Goal: Transaction & Acquisition: Purchase product/service

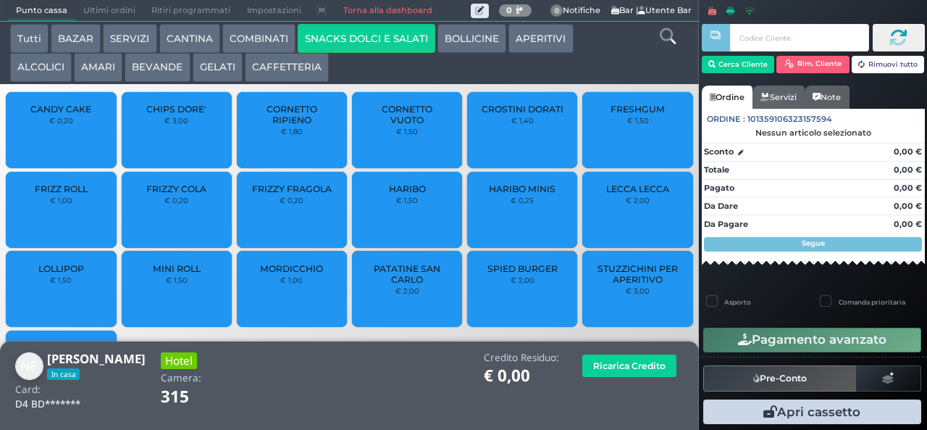
click at [404, 285] on span "PATATINE SAN CARLO" at bounding box center [407, 274] width 86 height 22
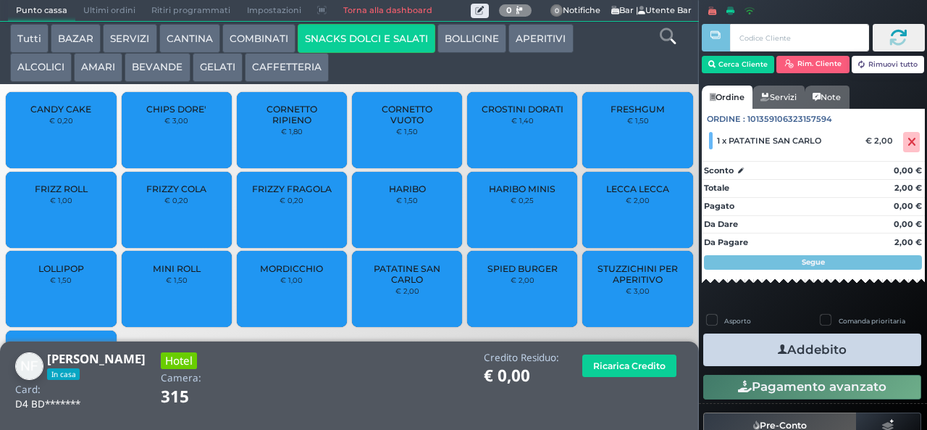
click at [778, 348] on icon "button" at bounding box center [782, 349] width 9 height 15
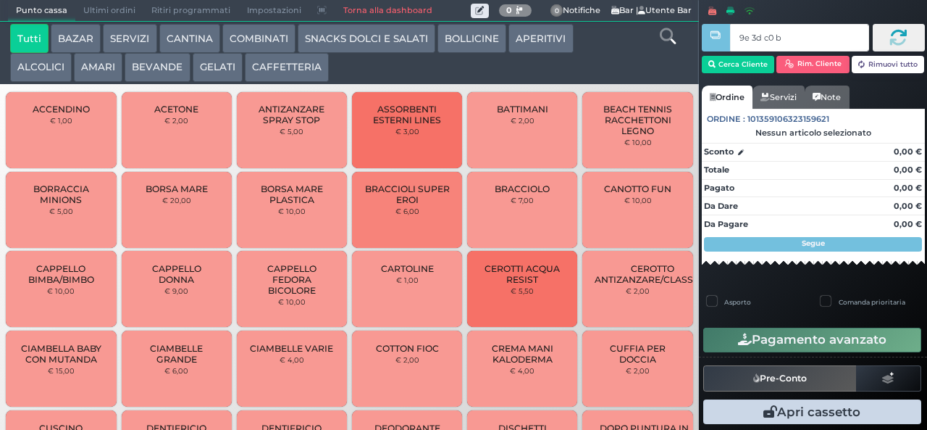
type input "9e 3d c0 b9"
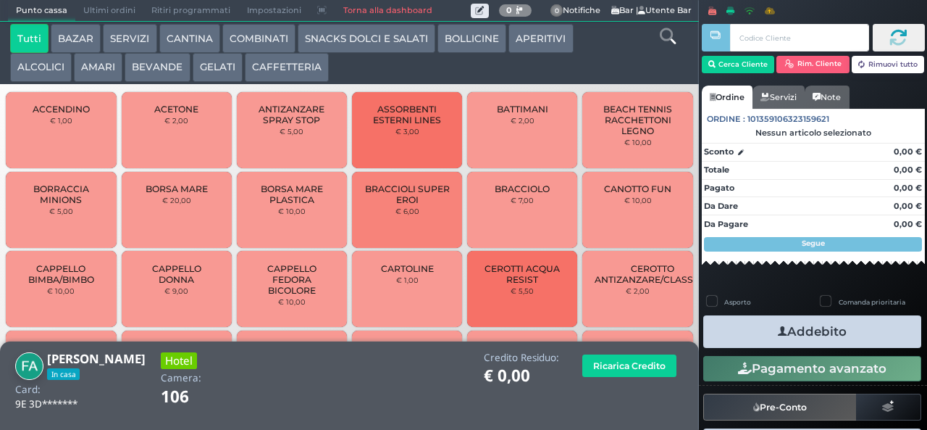
click at [388, 43] on button "SNACKS DOLCI E SALATI" at bounding box center [367, 38] width 138 height 29
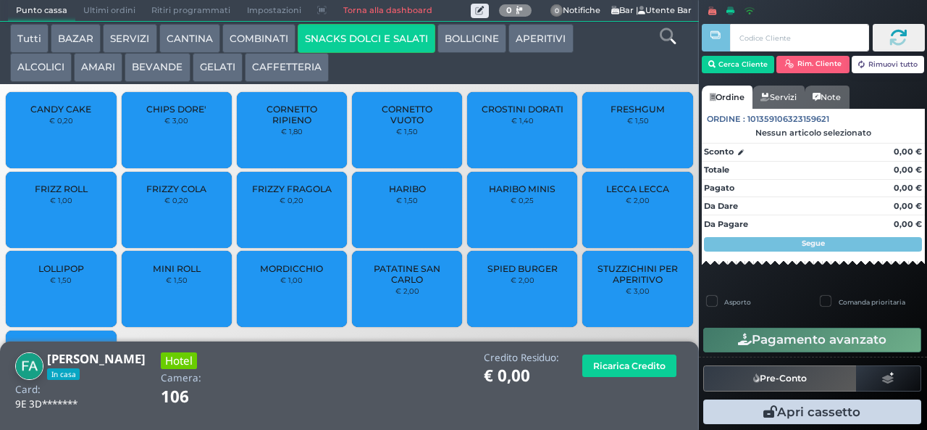
click at [400, 285] on span "PATATINE SAN CARLO" at bounding box center [407, 274] width 86 height 22
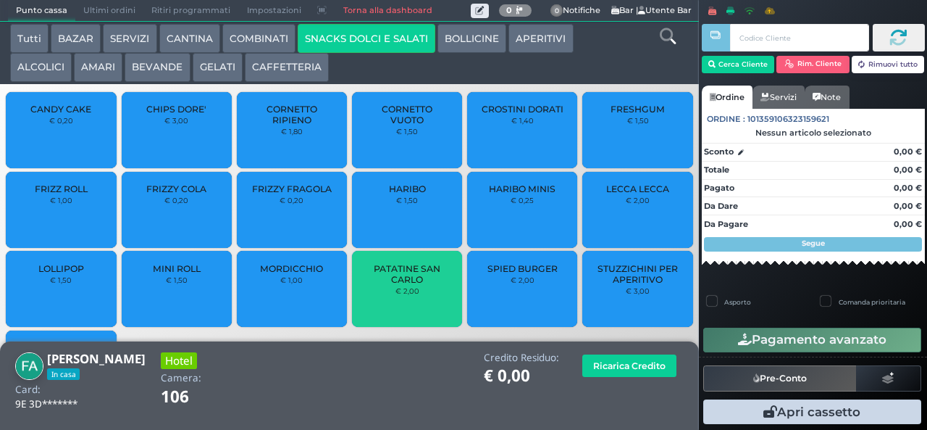
click at [401, 285] on span "PATATINE SAN CARLO" at bounding box center [407, 274] width 86 height 22
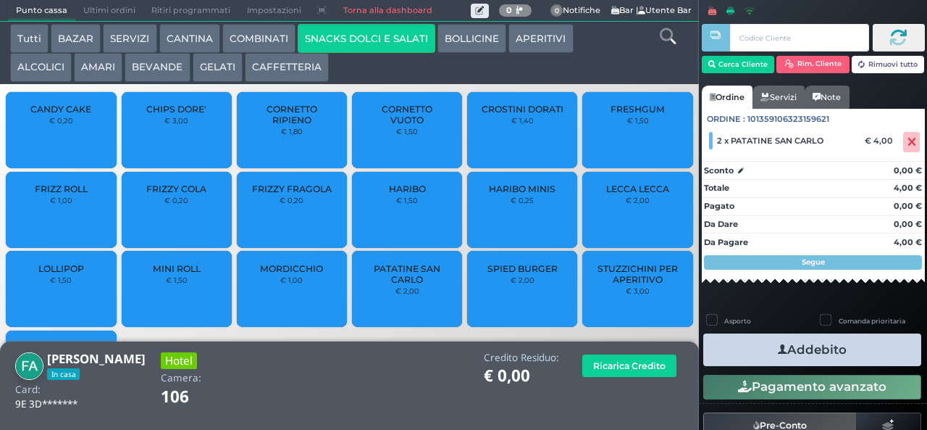
click at [798, 346] on button "Addebito" at bounding box center [812, 349] width 218 height 33
